Goal: Information Seeking & Learning: Learn about a topic

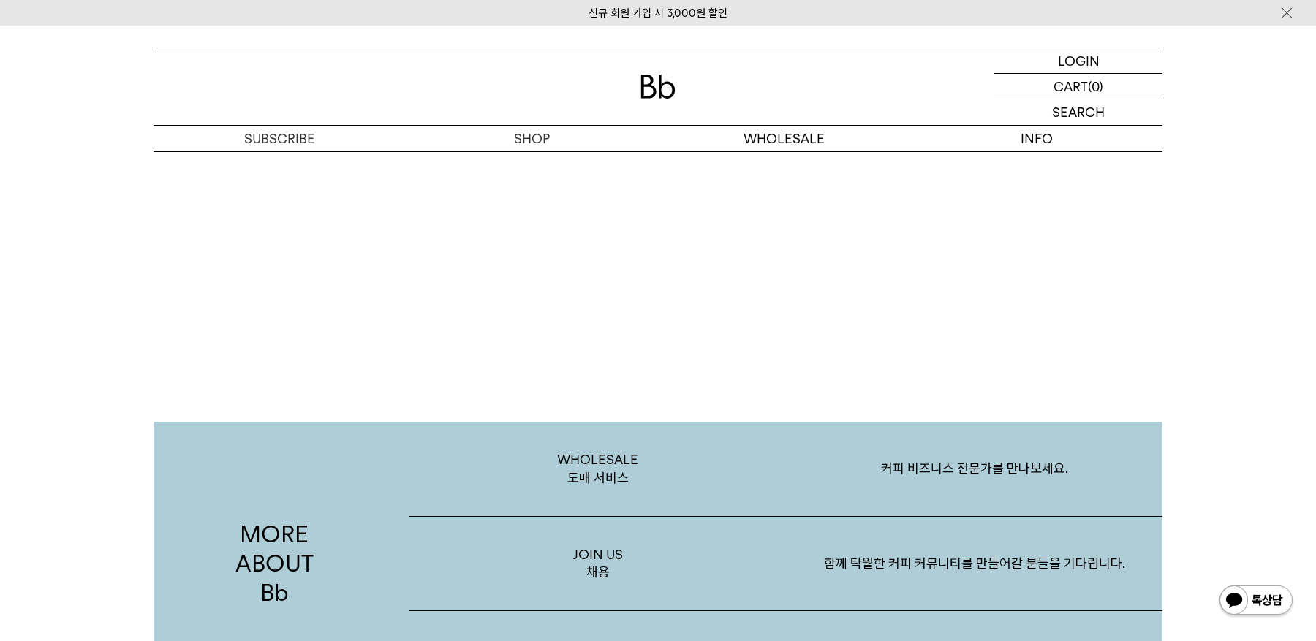
scroll to position [2851, 0]
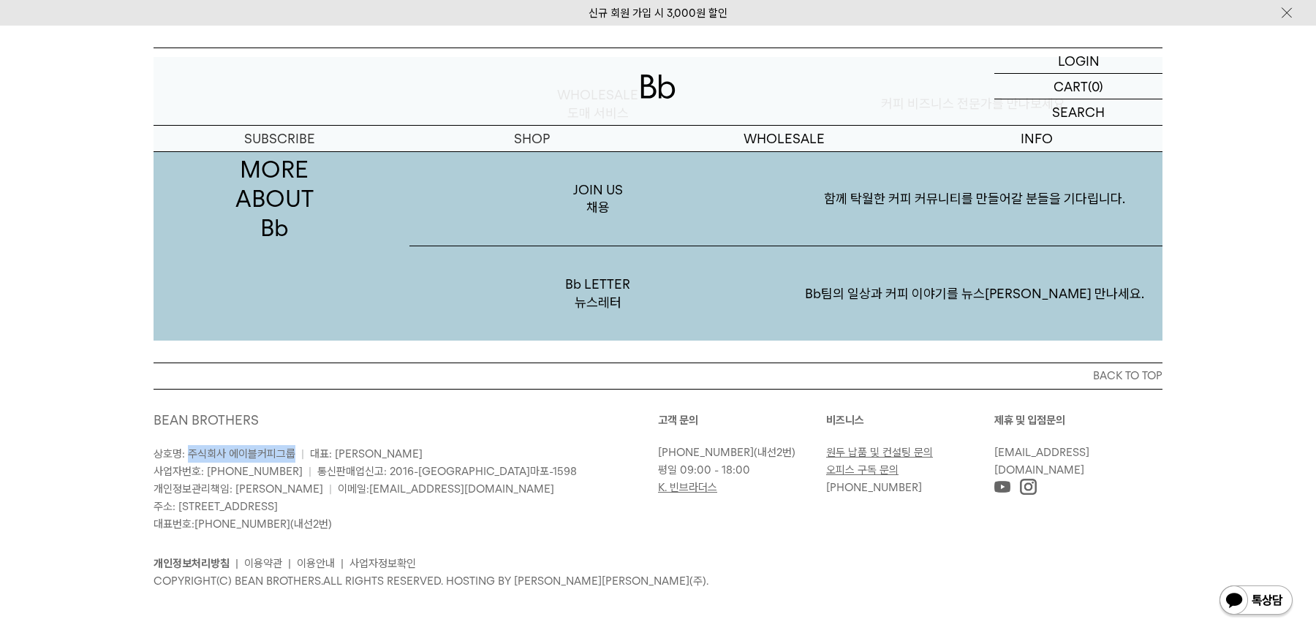
drag, startPoint x: 190, startPoint y: 454, endPoint x: 290, endPoint y: 450, distance: 100.3
click at [290, 450] on span "상호명: 주식회사 에이블커피그룹" at bounding box center [225, 454] width 142 height 13
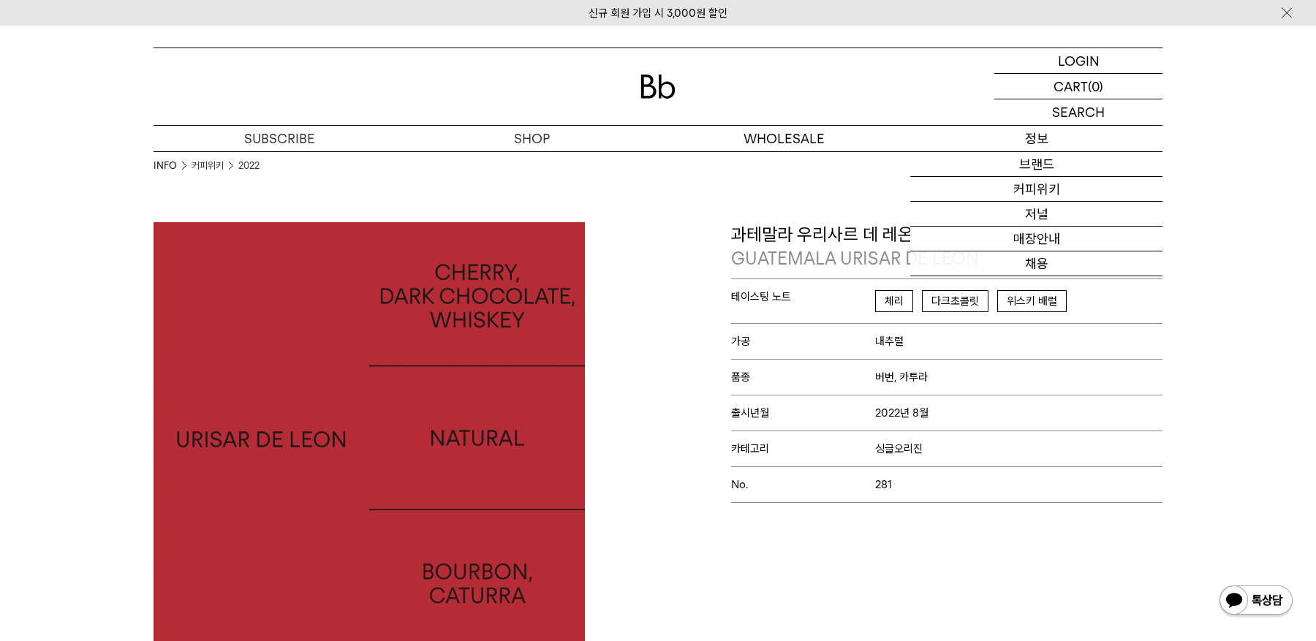
click at [1051, 137] on p "정보" at bounding box center [1036, 139] width 252 height 26
click at [1048, 159] on link "브랜드" at bounding box center [1036, 164] width 252 height 25
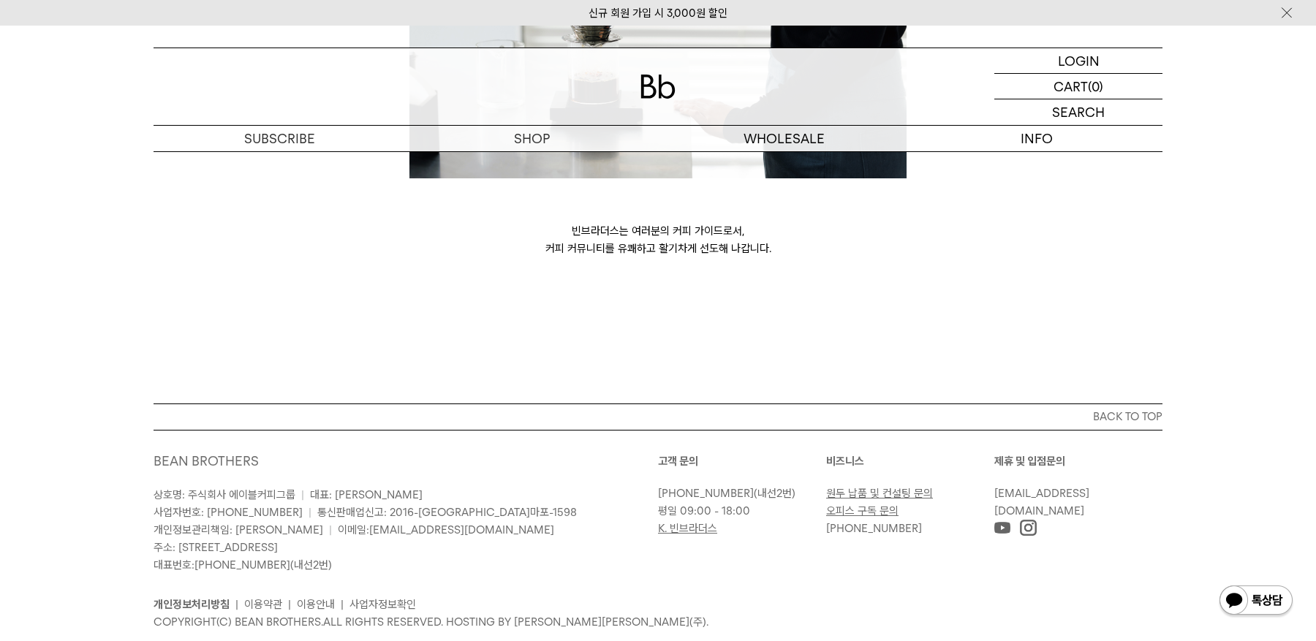
scroll to position [4025, 0]
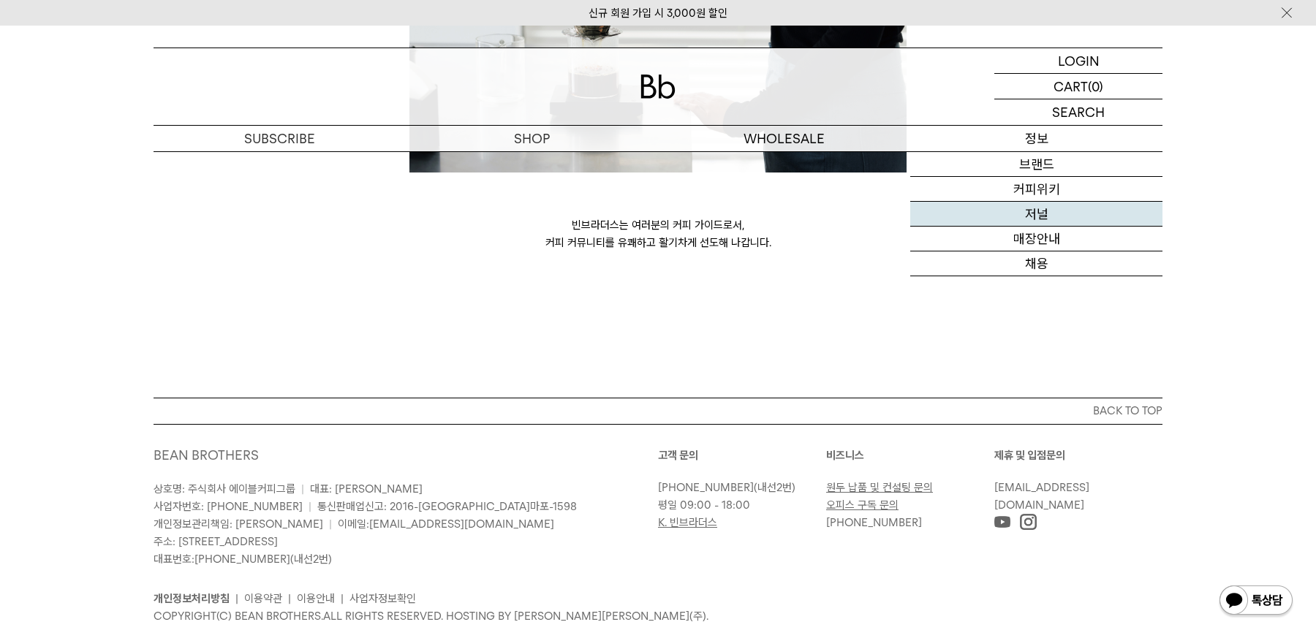
click at [1047, 211] on link "저널" at bounding box center [1036, 214] width 252 height 25
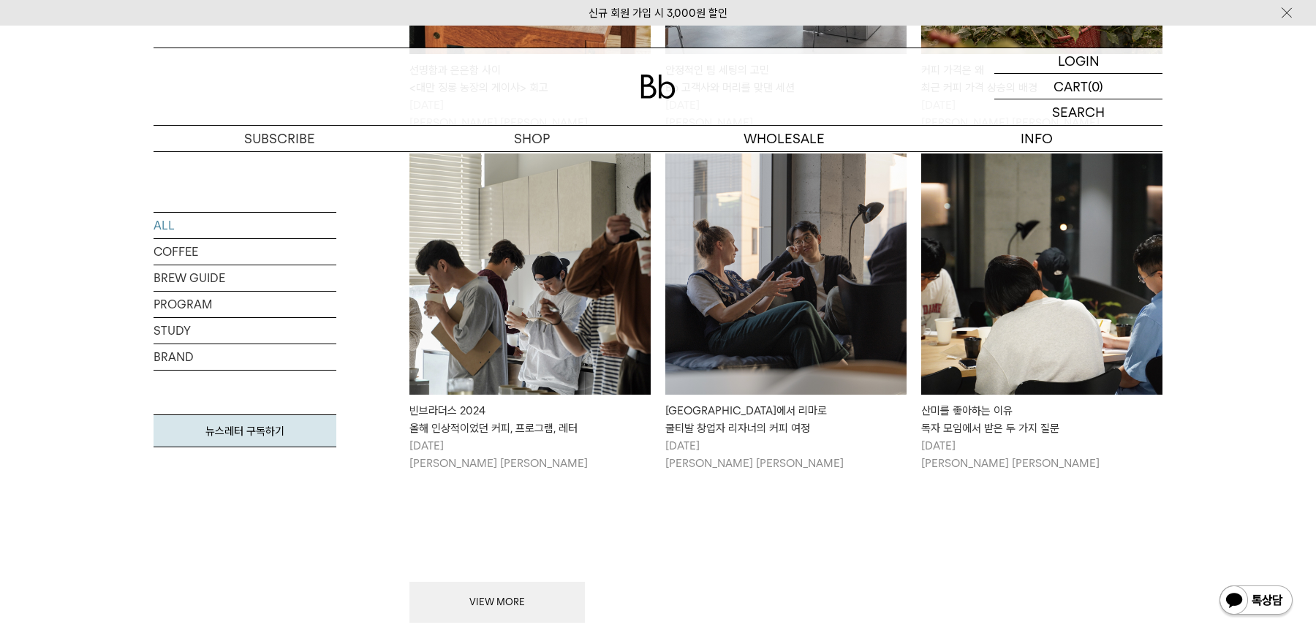
scroll to position [1682, 0]
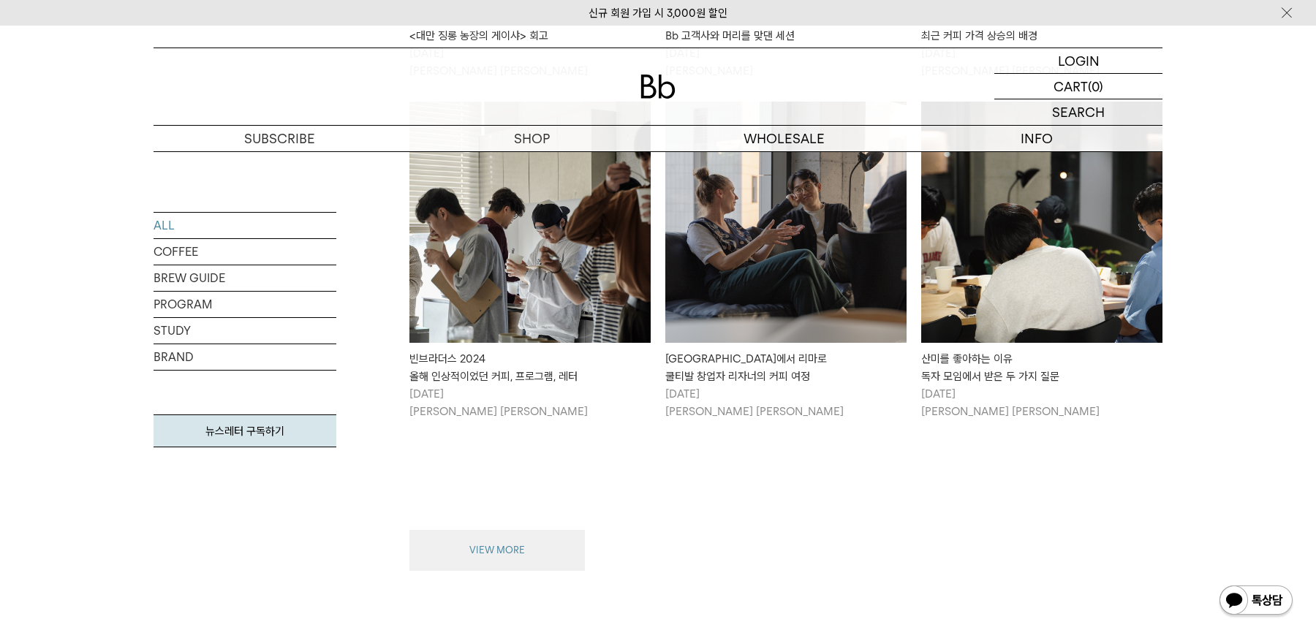
click at [532, 535] on button "VIEW MORE" at bounding box center [498, 550] width 176 height 41
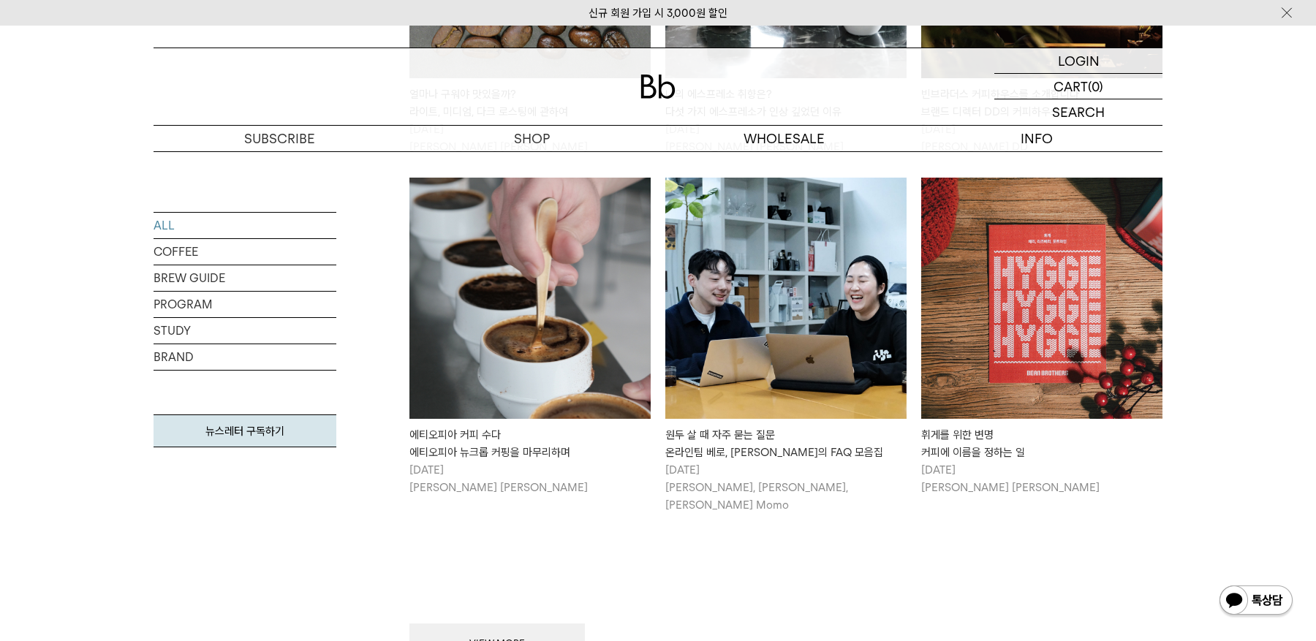
scroll to position [3510, 0]
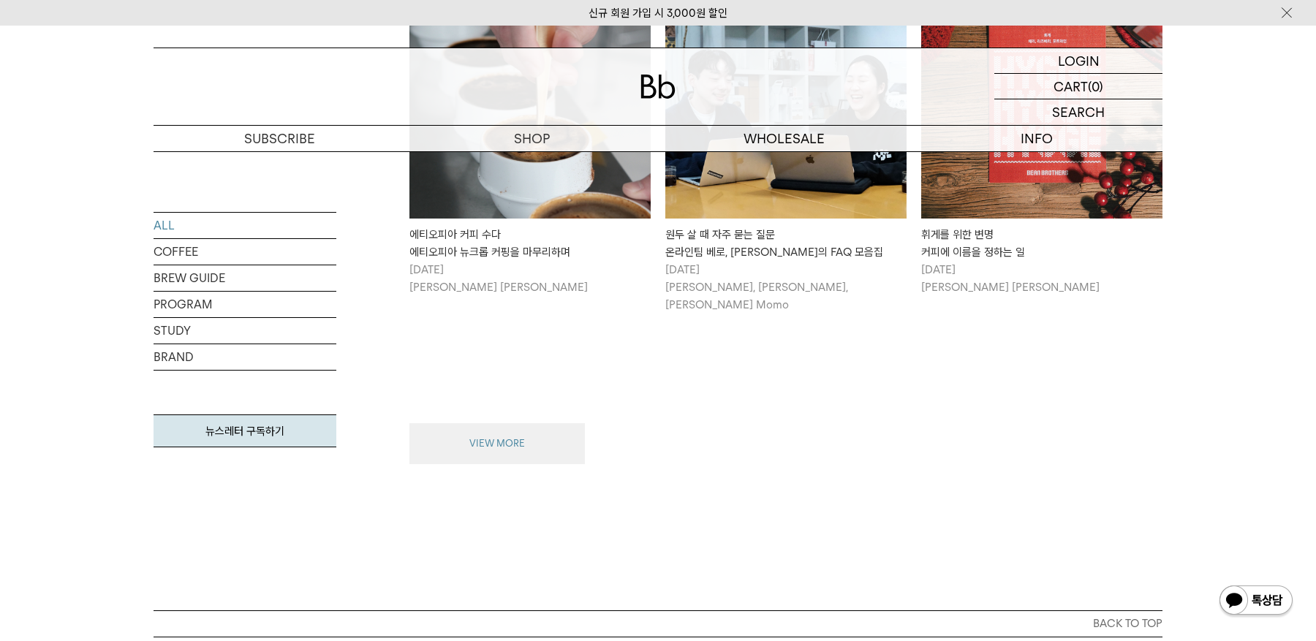
click at [529, 423] on button "VIEW MORE" at bounding box center [498, 443] width 176 height 41
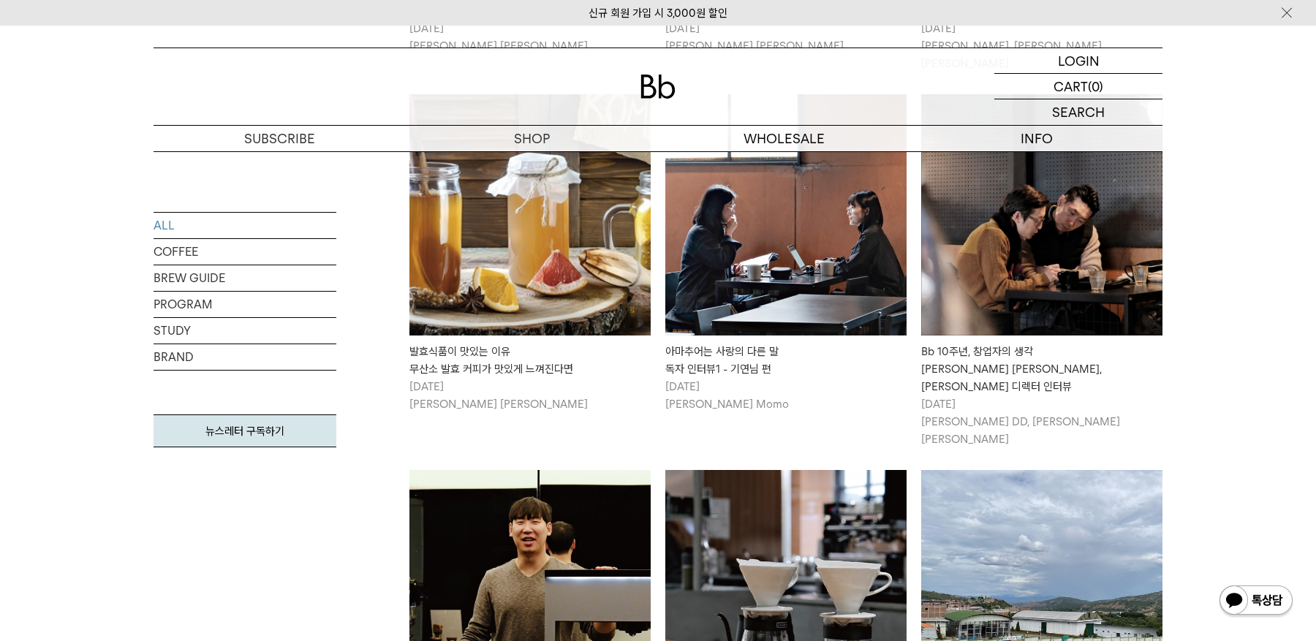
scroll to position [4753, 0]
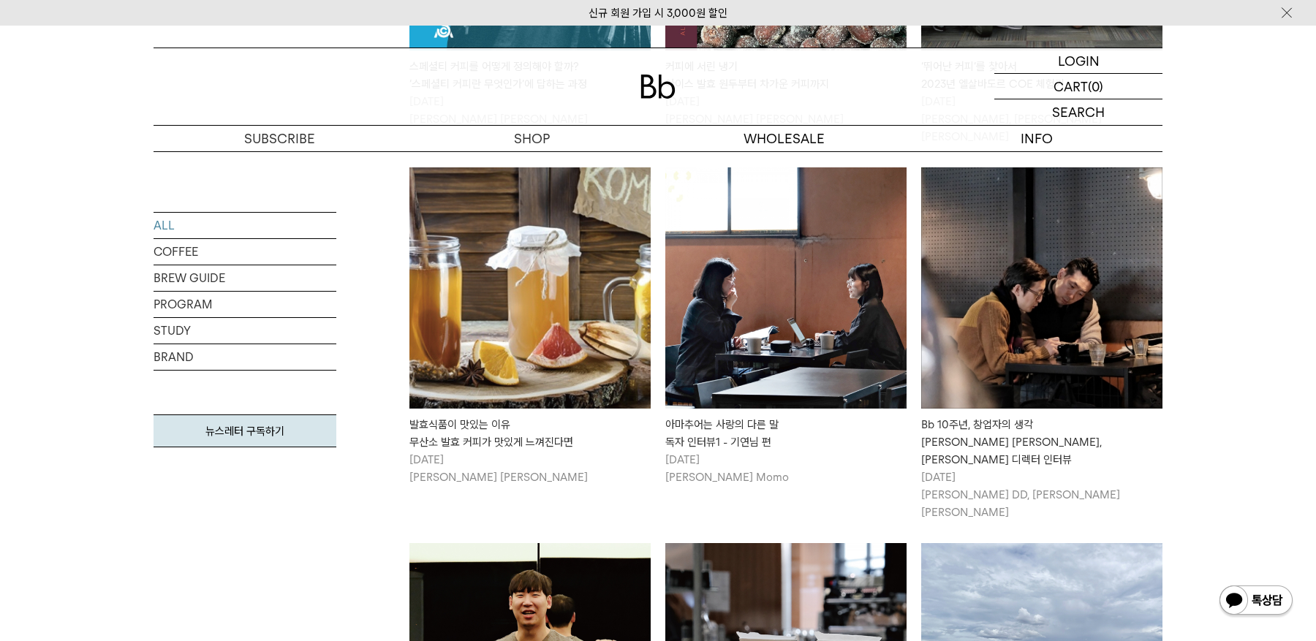
click at [940, 296] on img at bounding box center [1041, 287] width 241 height 241
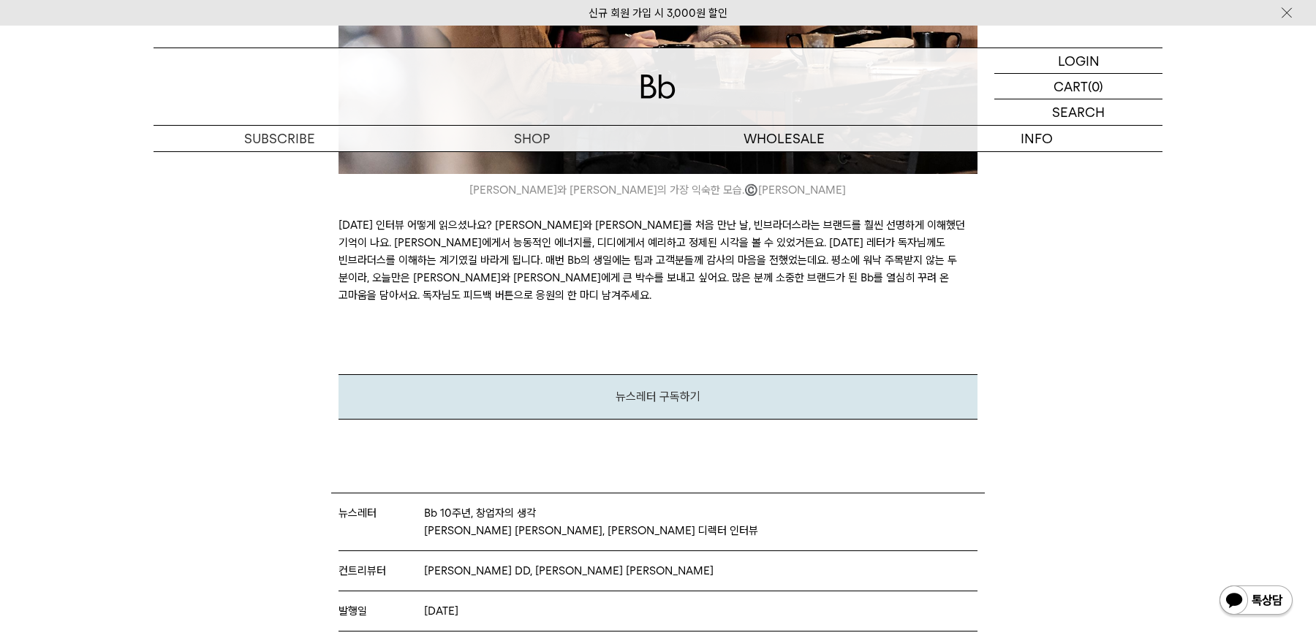
scroll to position [10566, 0]
